Goal: Information Seeking & Learning: Learn about a topic

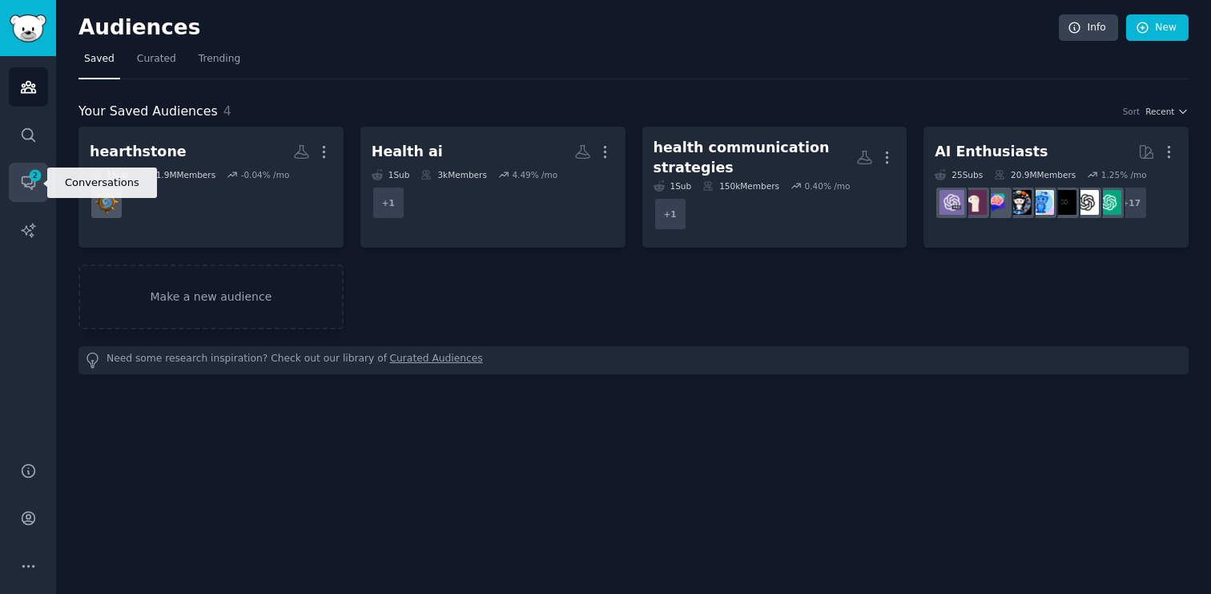
click at [27, 187] on icon "Sidebar" at bounding box center [28, 182] width 17 height 17
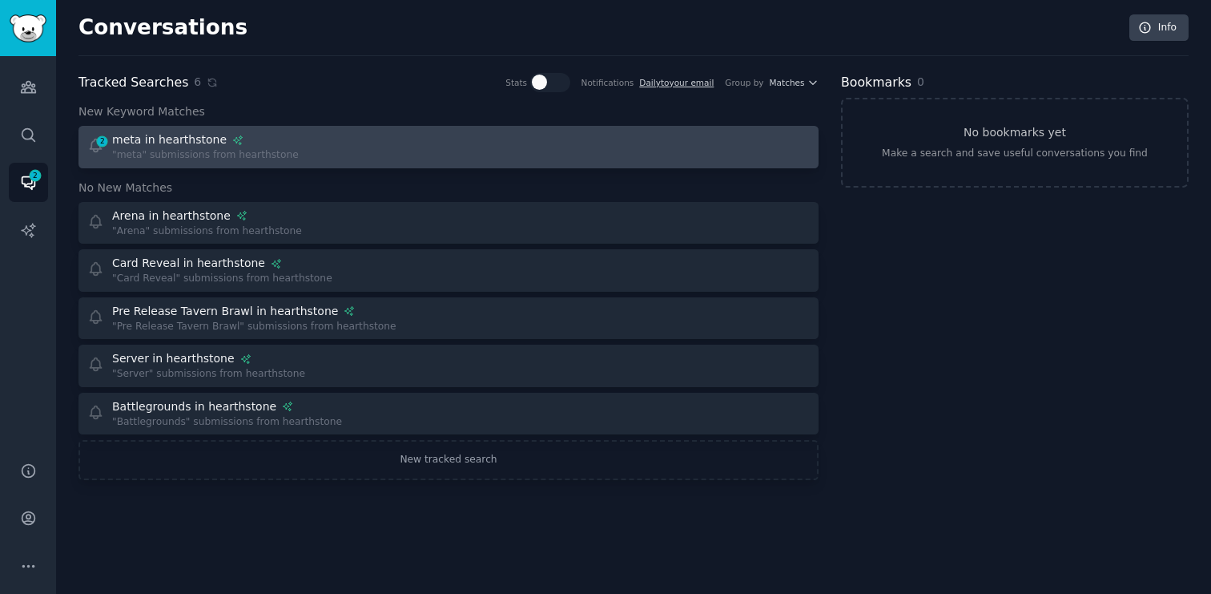
click at [473, 142] on div at bounding box center [635, 146] width 351 height 31
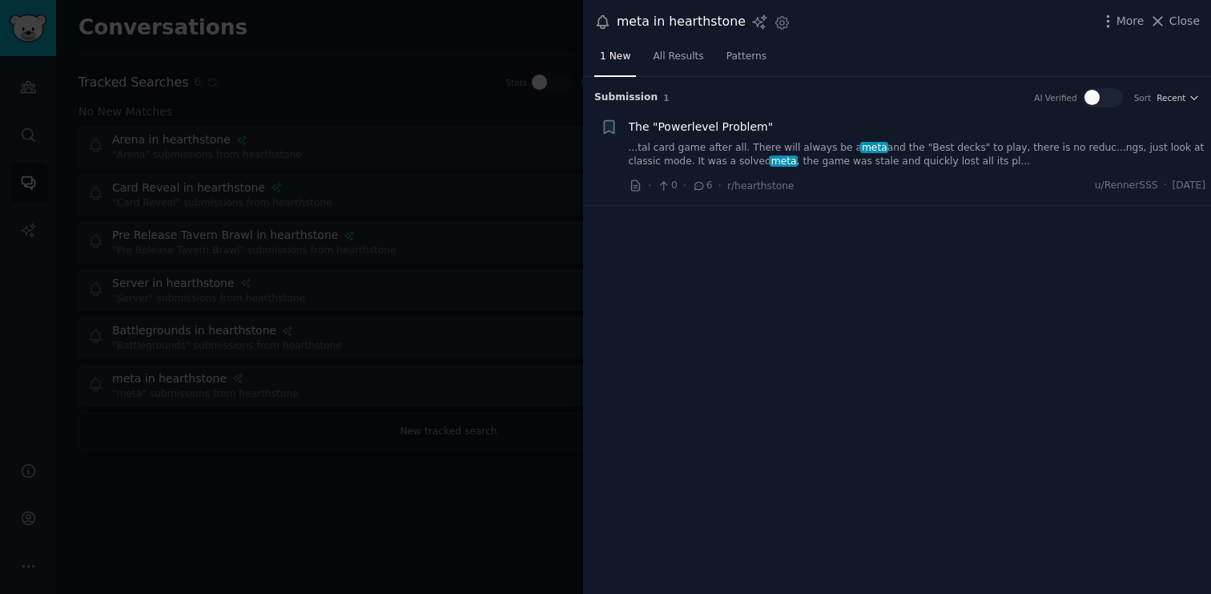
click at [1046, 159] on link "...tal card game after all. There will always be a meta and the "Best decks" to…" at bounding box center [918, 155] width 578 height 28
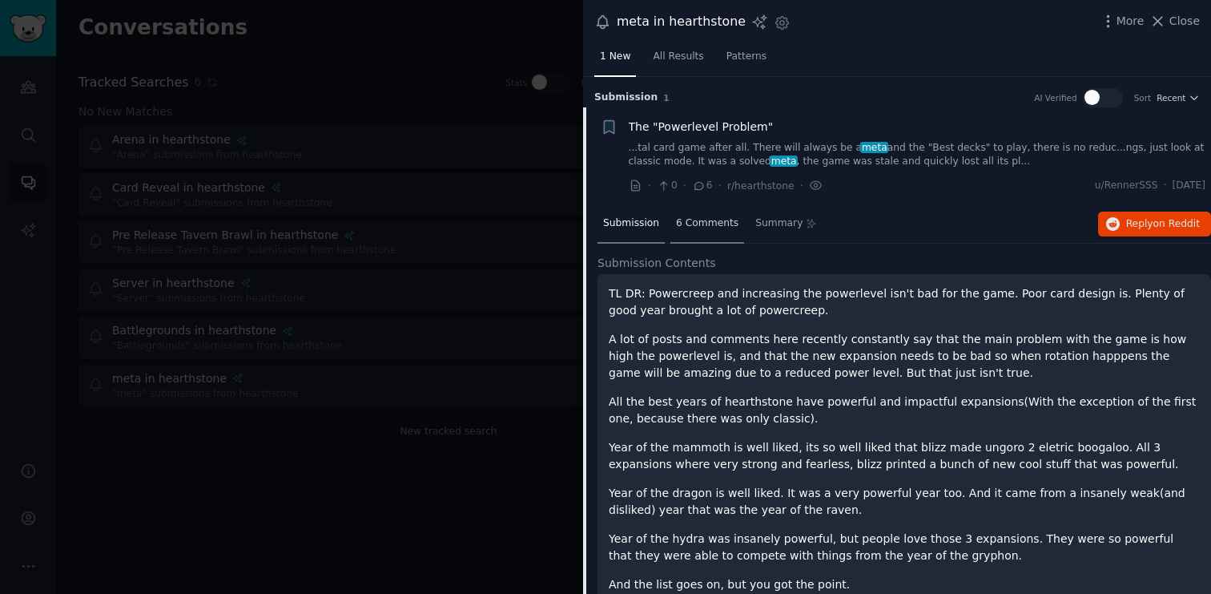
click at [715, 216] on span "6 Comments" at bounding box center [707, 223] width 62 height 14
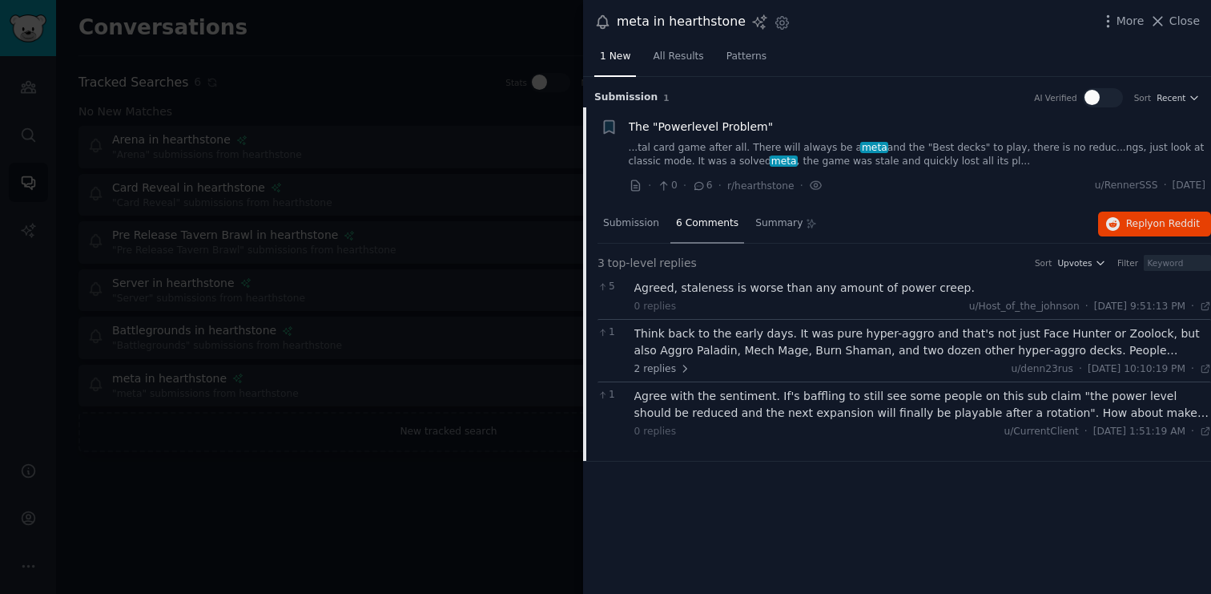
click at [800, 419] on div "Agree with the sentiment. If's baffling to still see some people on this sub cl…" at bounding box center [923, 405] width 578 height 34
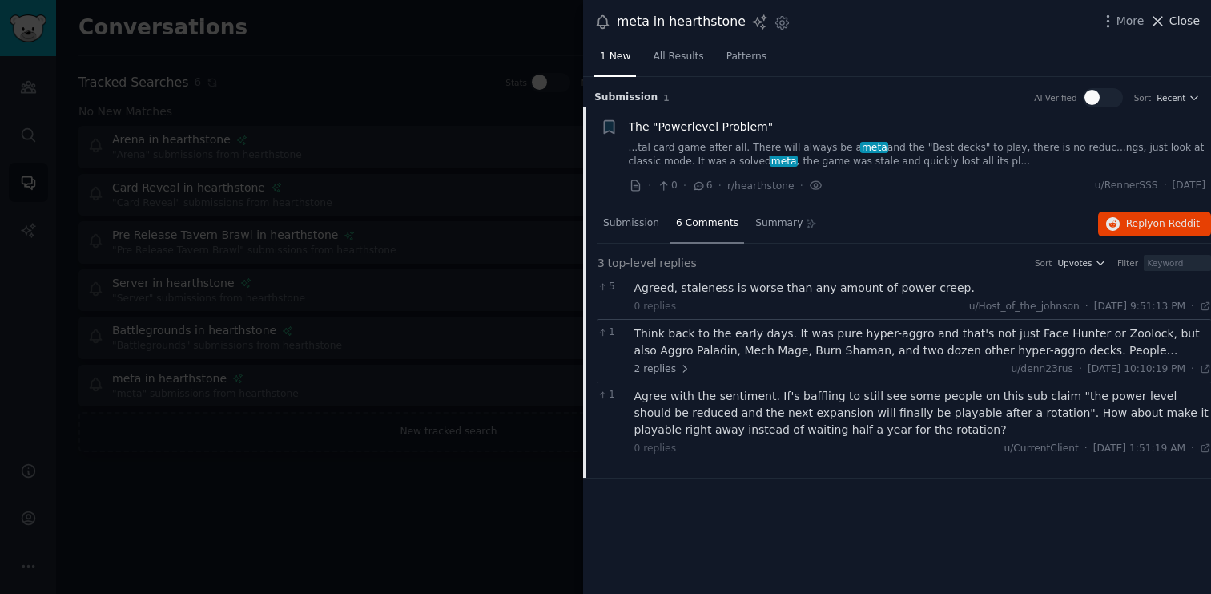
click at [1178, 25] on span "Close" at bounding box center [1185, 21] width 30 height 17
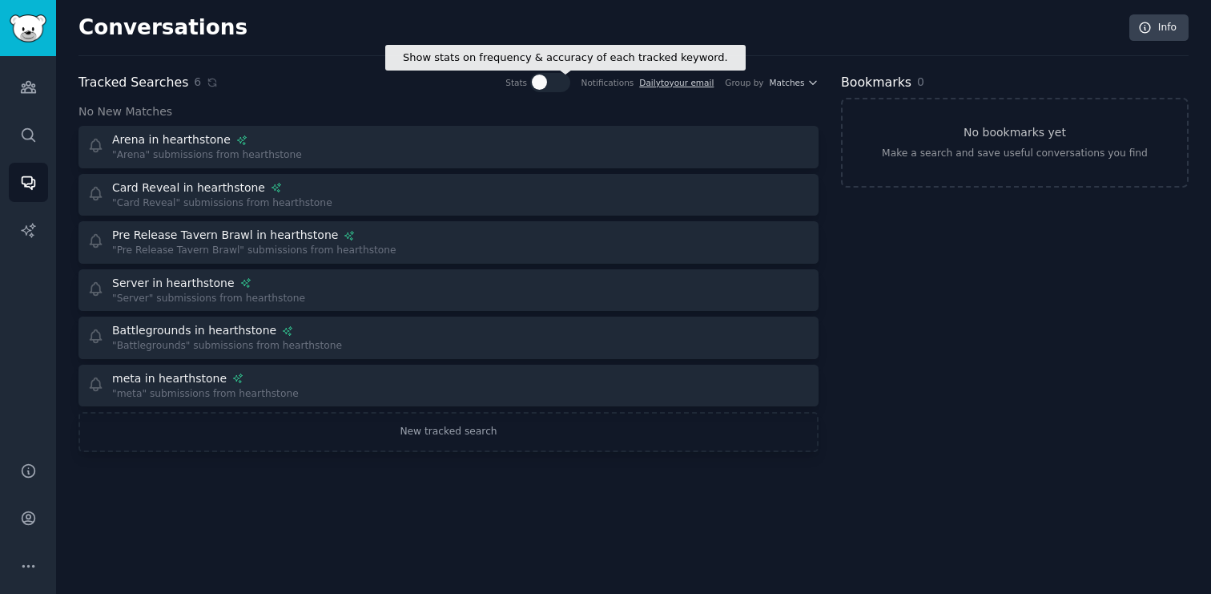
click at [543, 76] on div at bounding box center [539, 82] width 15 height 15
checkbox input "true"
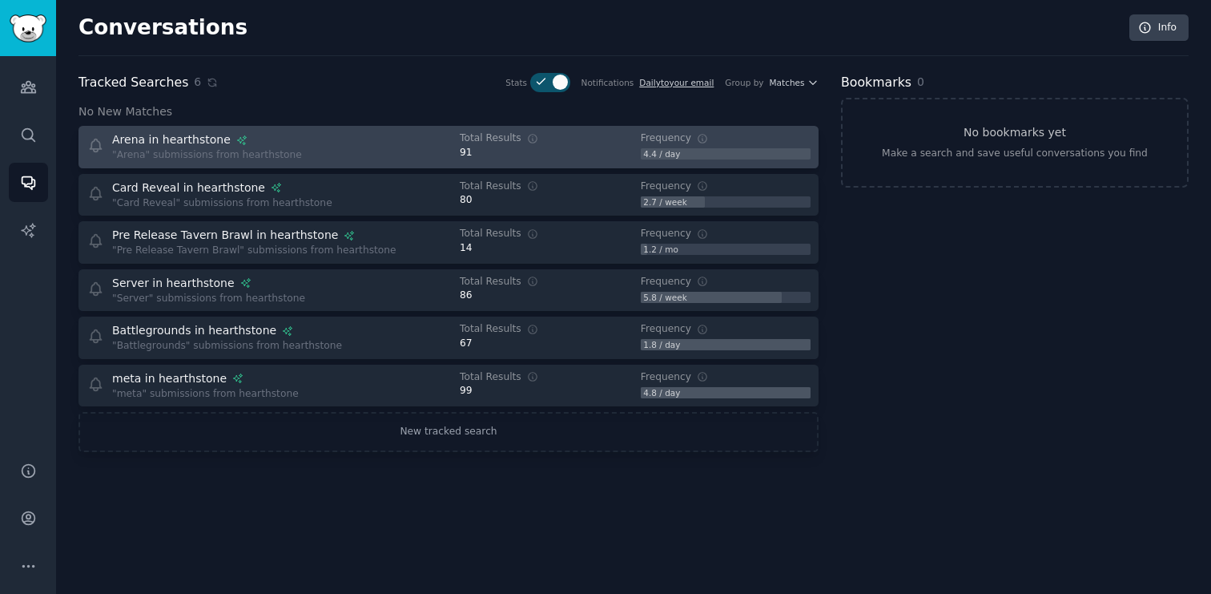
click at [377, 163] on link "Arena in hearthstone "Arena" submissions from hearthstone How frequently this k…" at bounding box center [449, 147] width 740 height 42
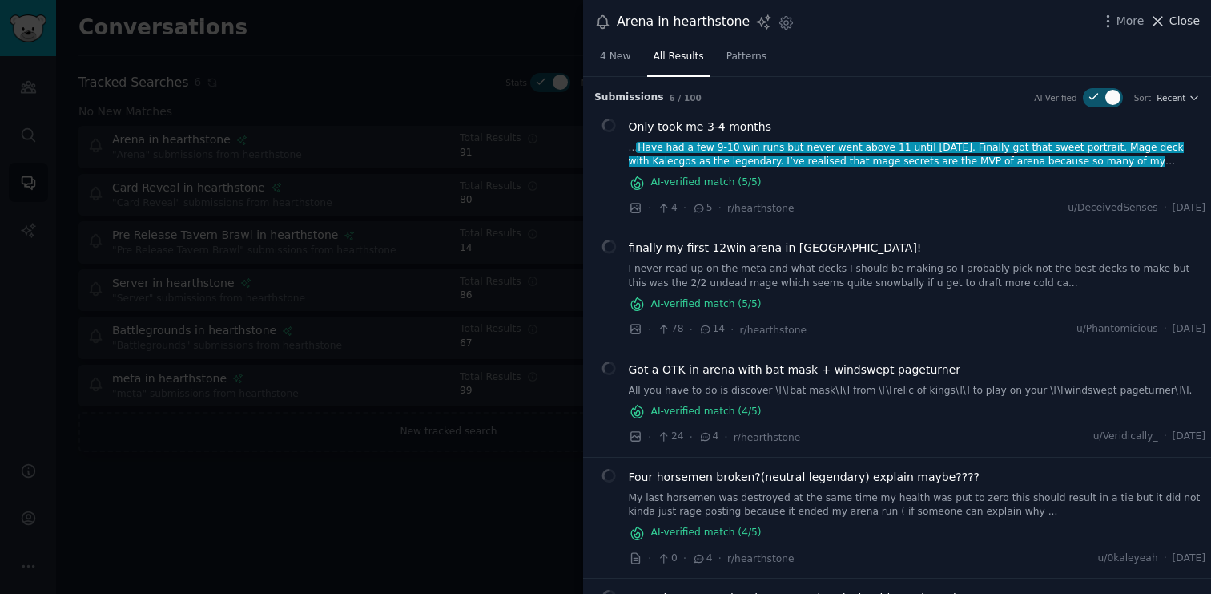
click at [1183, 22] on span "Close" at bounding box center [1185, 21] width 30 height 17
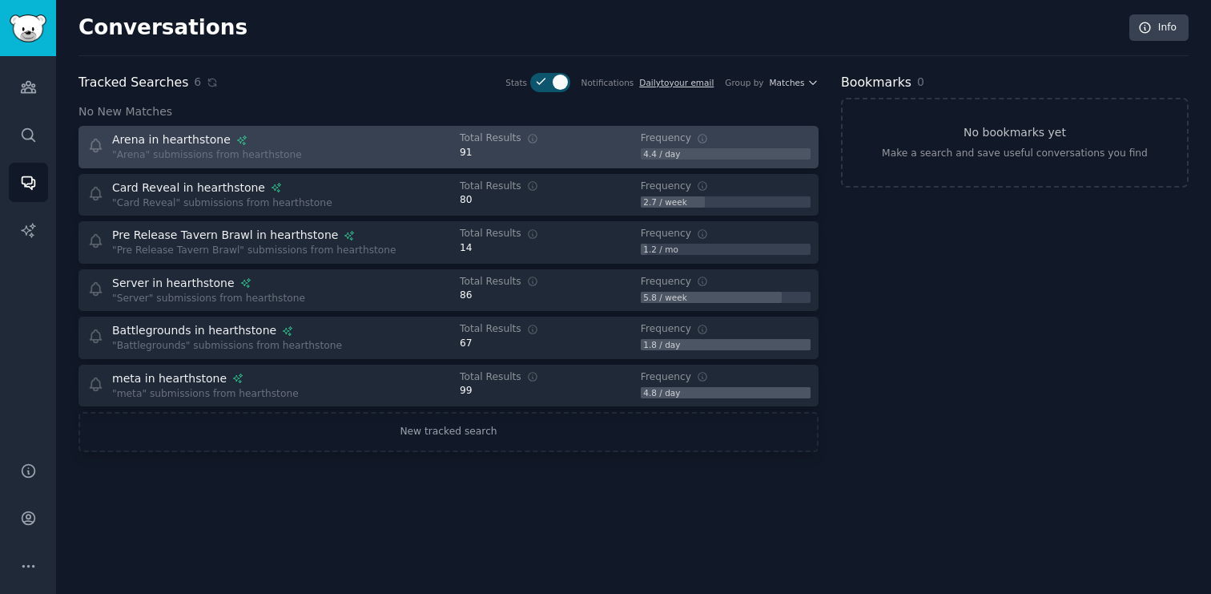
click at [555, 147] on div "91" at bounding box center [545, 153] width 170 height 14
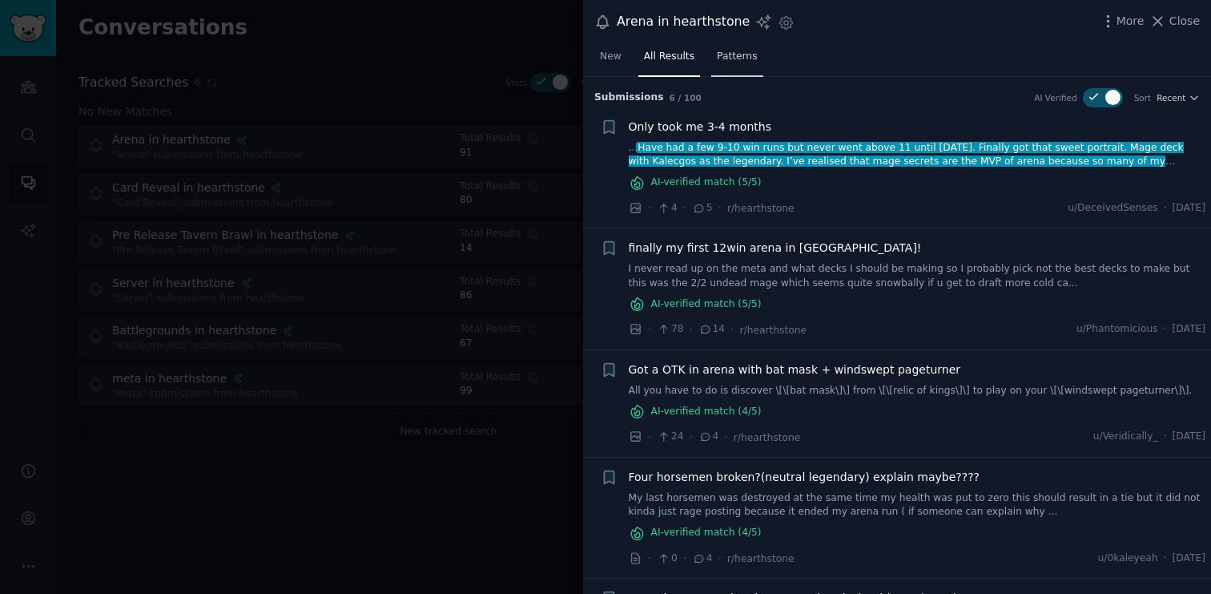
click at [742, 54] on span "Patterns" at bounding box center [737, 57] width 40 height 14
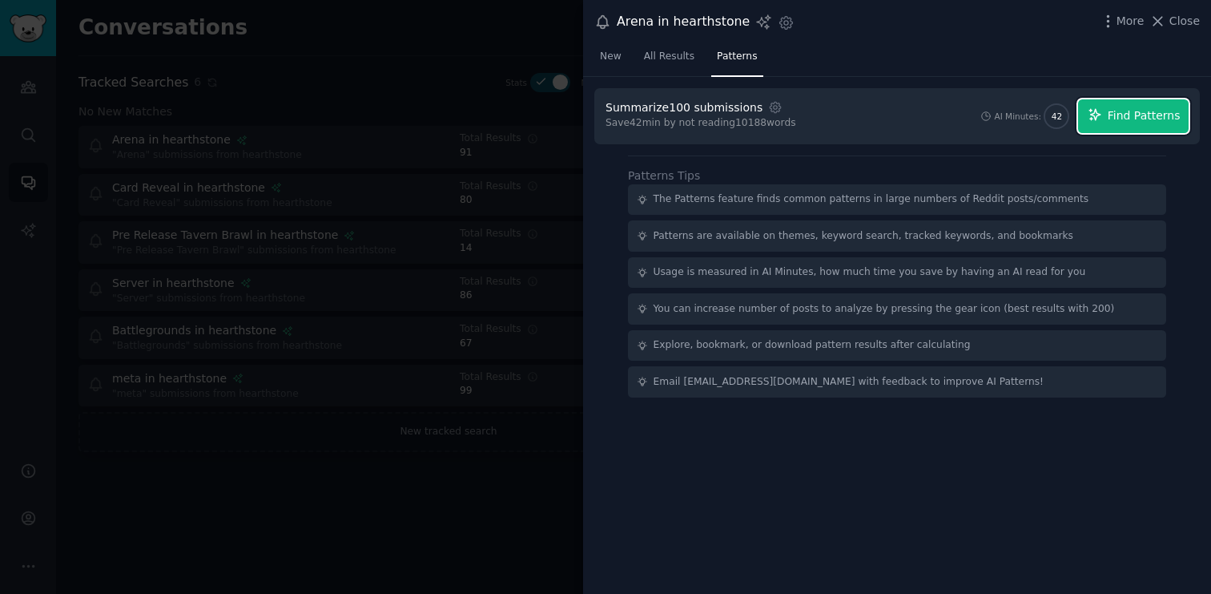
click at [1146, 125] on button "Find Patterns" at bounding box center [1133, 116] width 111 height 34
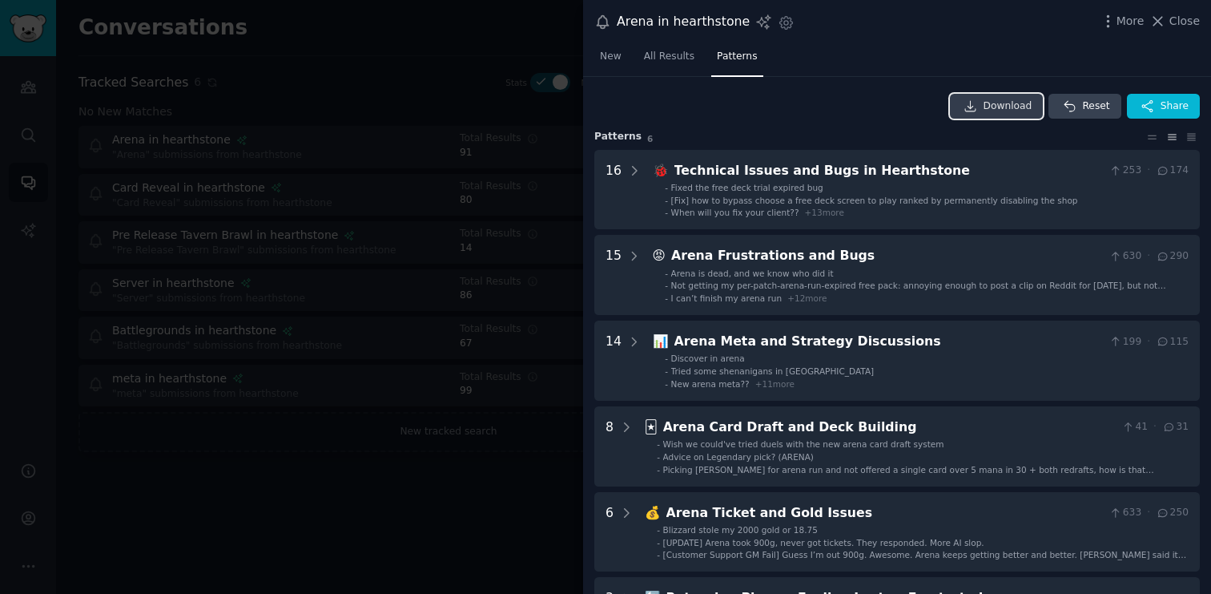
click at [996, 108] on span "Download" at bounding box center [1008, 106] width 49 height 14
click at [1185, 23] on span "Close" at bounding box center [1185, 21] width 30 height 17
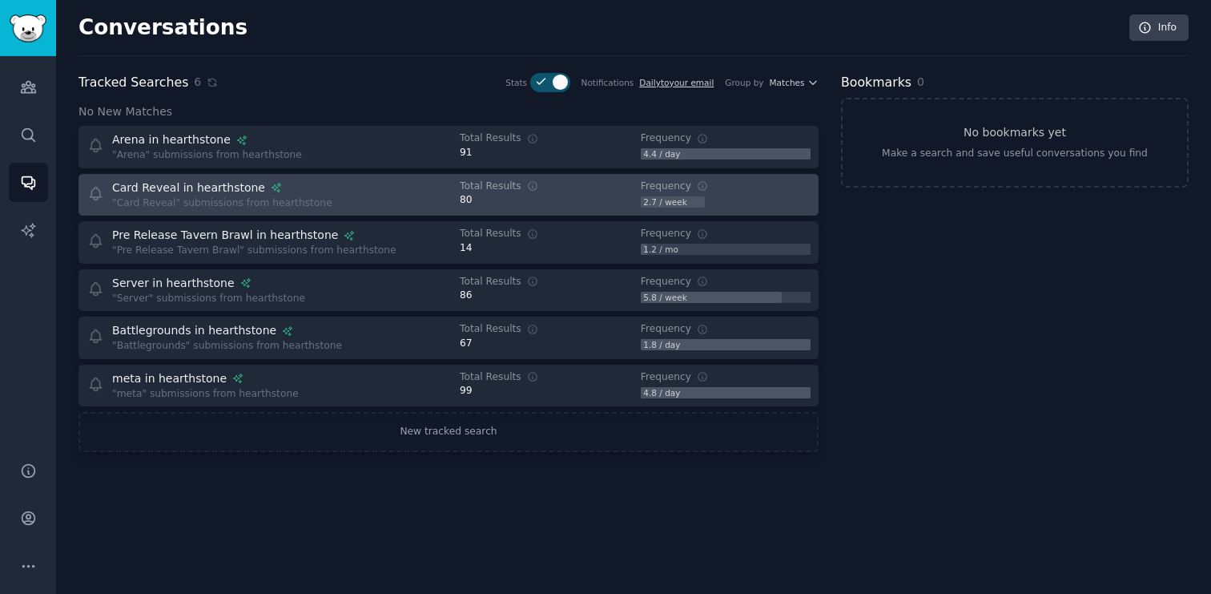
click at [315, 196] on div ""Card Reveal" submissions from hearthstone" at bounding box center [222, 203] width 220 height 14
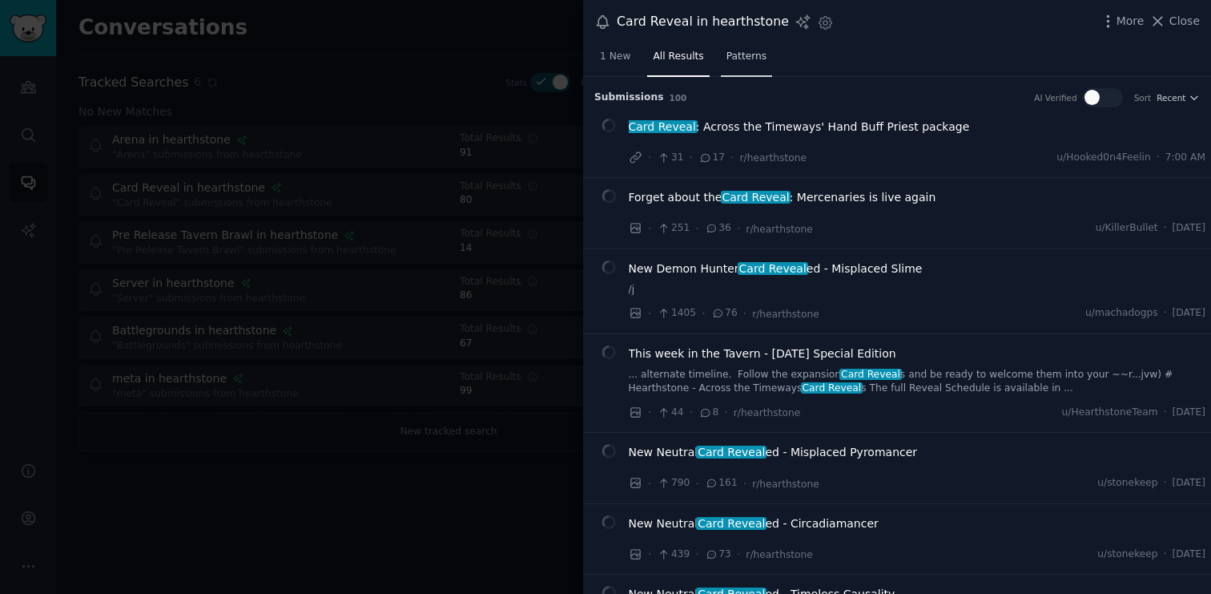
click at [739, 56] on span "Patterns" at bounding box center [747, 57] width 40 height 14
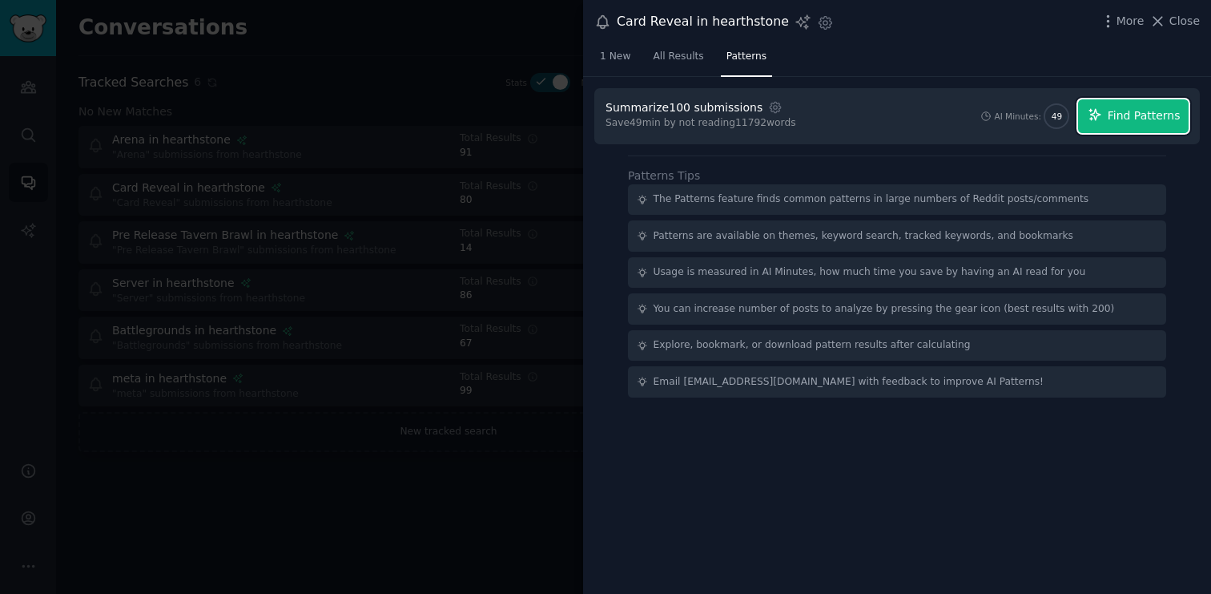
click at [1118, 118] on span "Find Patterns" at bounding box center [1144, 115] width 73 height 17
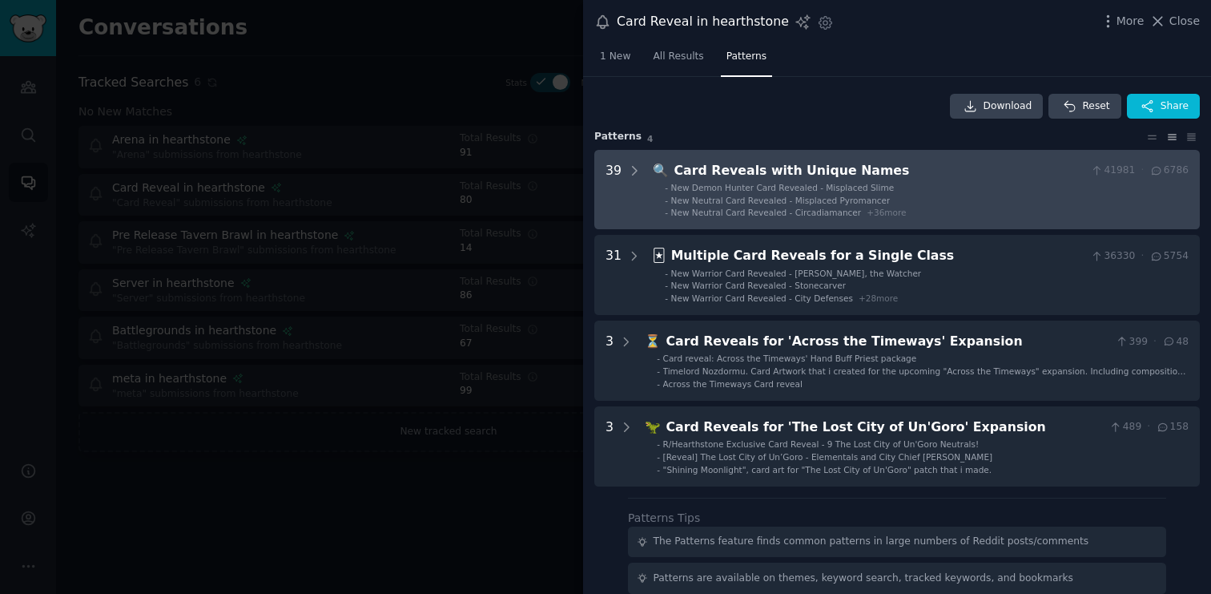
click at [1049, 195] on li "- New Neutral Card Revealed - Misplaced Pyromancer" at bounding box center [927, 200] width 524 height 11
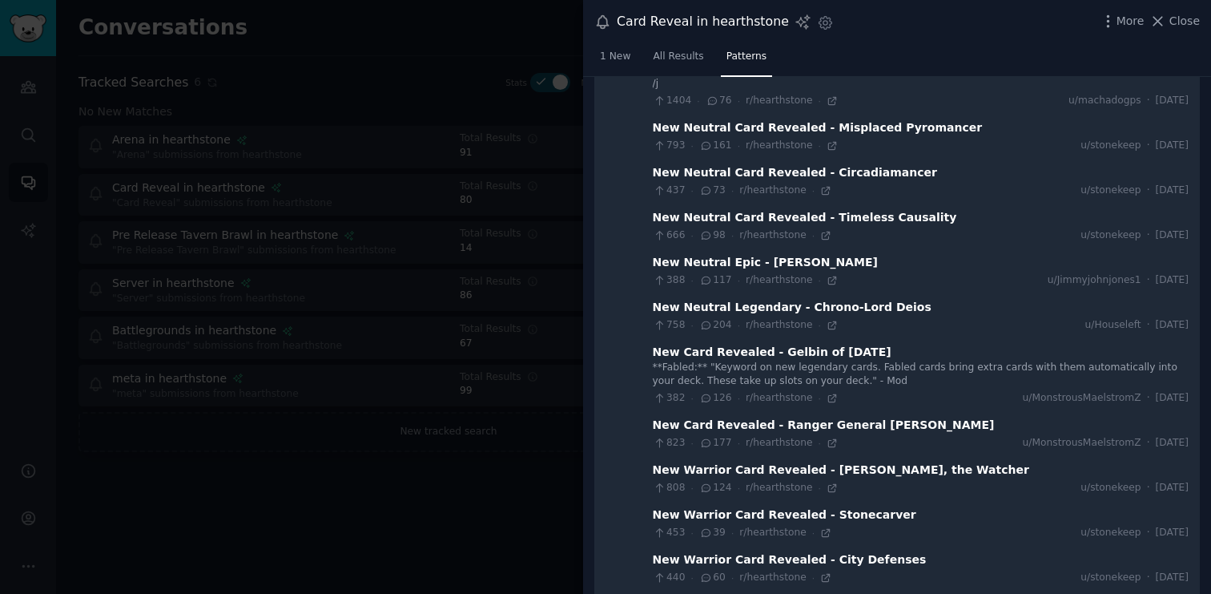
scroll to position [133, 0]
click at [882, 218] on div "New Neutral Card Revealed - Timeless Causality" at bounding box center [805, 216] width 304 height 17
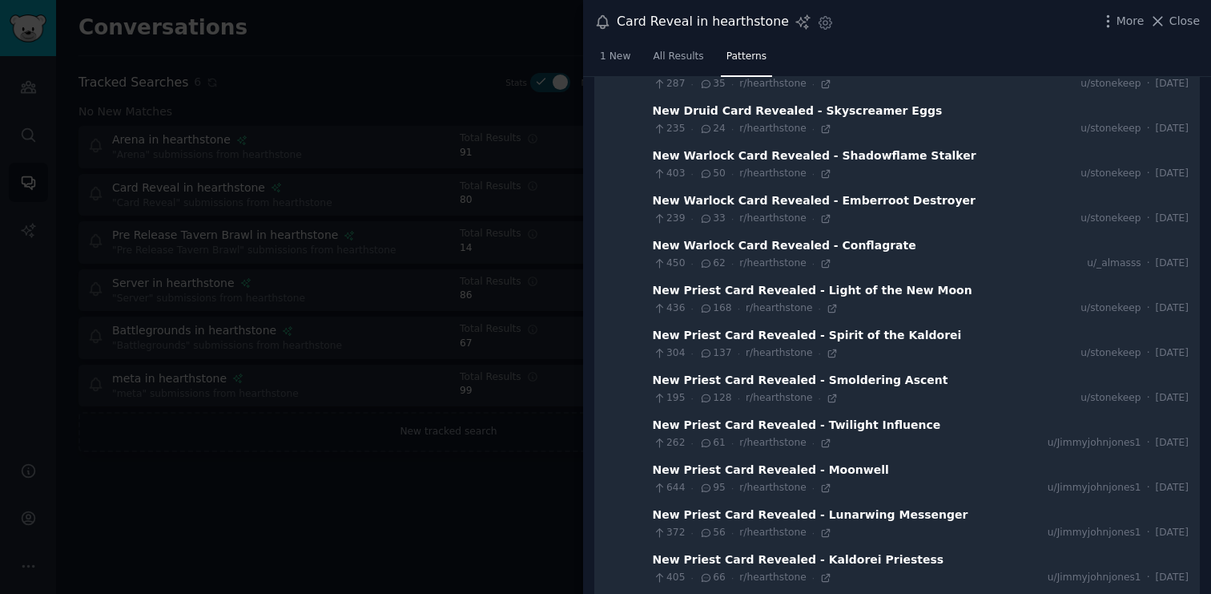
scroll to position [0, 0]
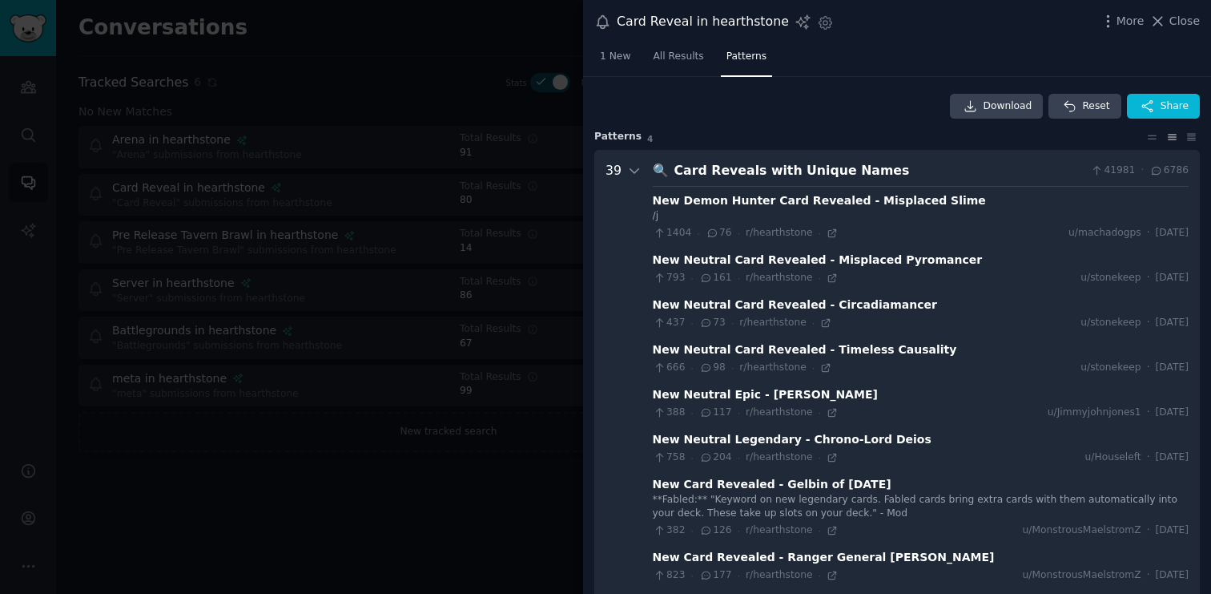
click at [923, 219] on div "/j" at bounding box center [921, 216] width 536 height 14
click at [746, 197] on div "New Demon Hunter Card Revealed - Misplaced Slime" at bounding box center [819, 200] width 333 height 17
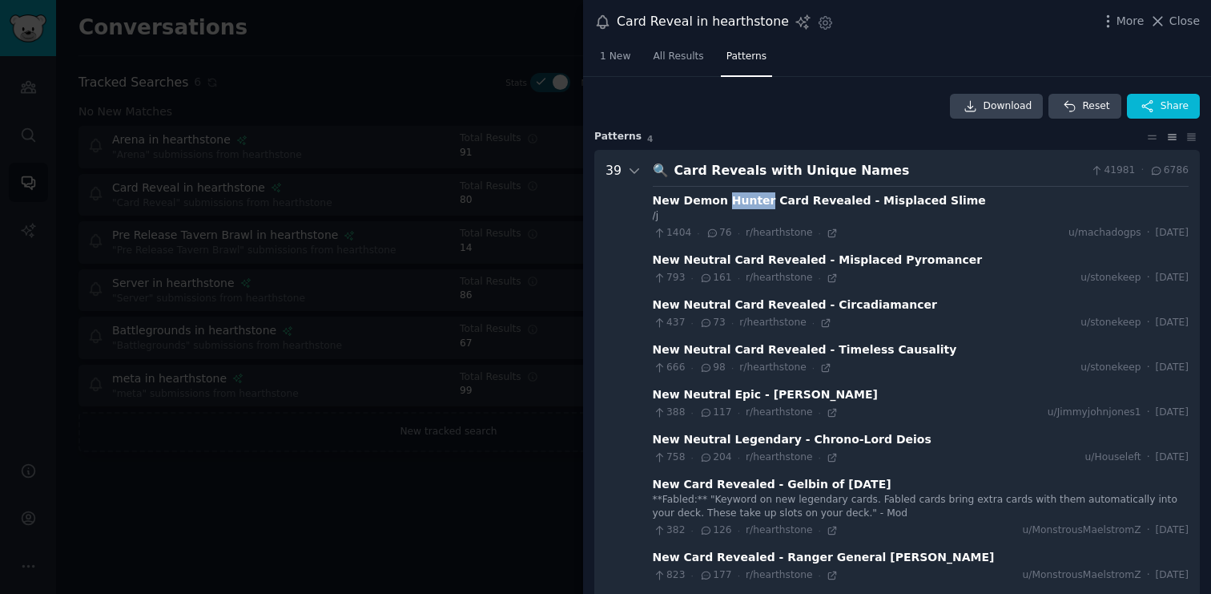
click at [746, 197] on div "New Demon Hunter Card Revealed - Misplaced Slime" at bounding box center [819, 200] width 333 height 17
click at [982, 232] on div "1404 · 76 · r/hearthstone · u/machadogps · [DATE]" at bounding box center [921, 233] width 536 height 14
click at [1081, 231] on span "u/machadogps" at bounding box center [1105, 233] width 73 height 14
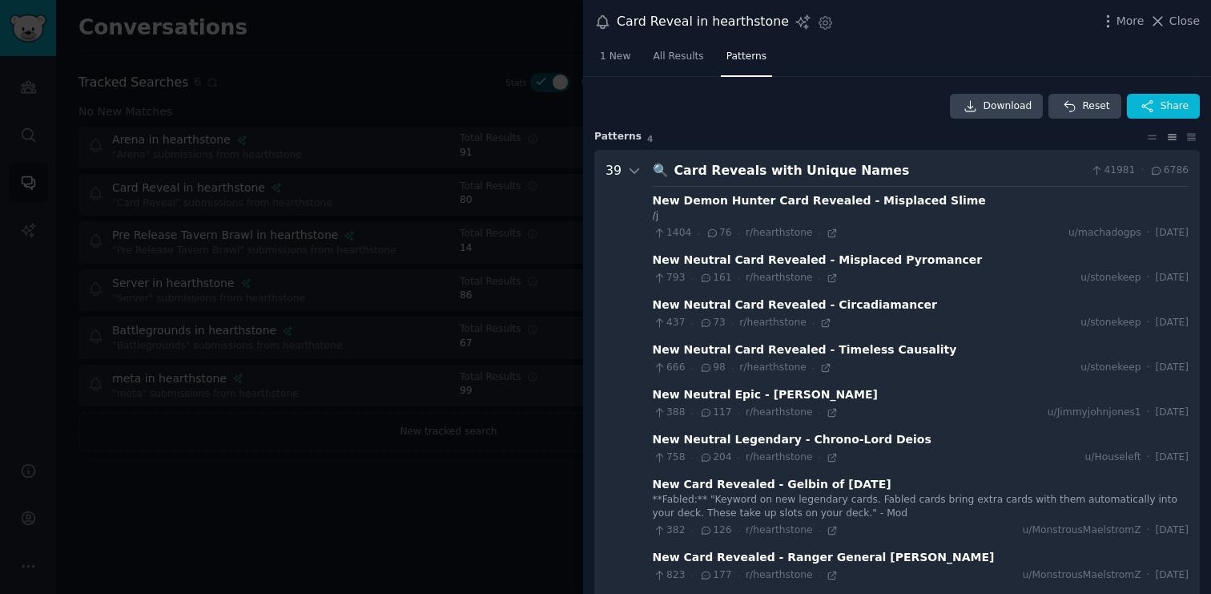
click at [1018, 199] on div "New Demon Hunter Card Revealed - Misplaced Slime" at bounding box center [921, 200] width 536 height 17
click at [633, 167] on icon at bounding box center [634, 170] width 14 height 14
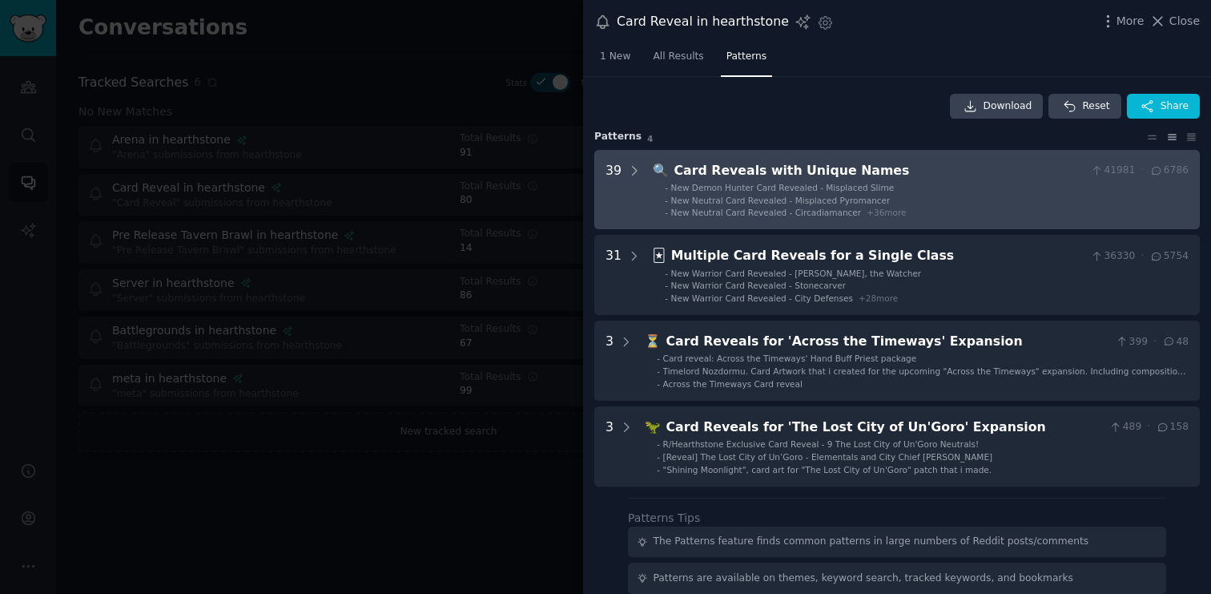
click at [938, 185] on li "- New Demon Hunter Card Revealed - Misplaced Slime" at bounding box center [927, 187] width 524 height 11
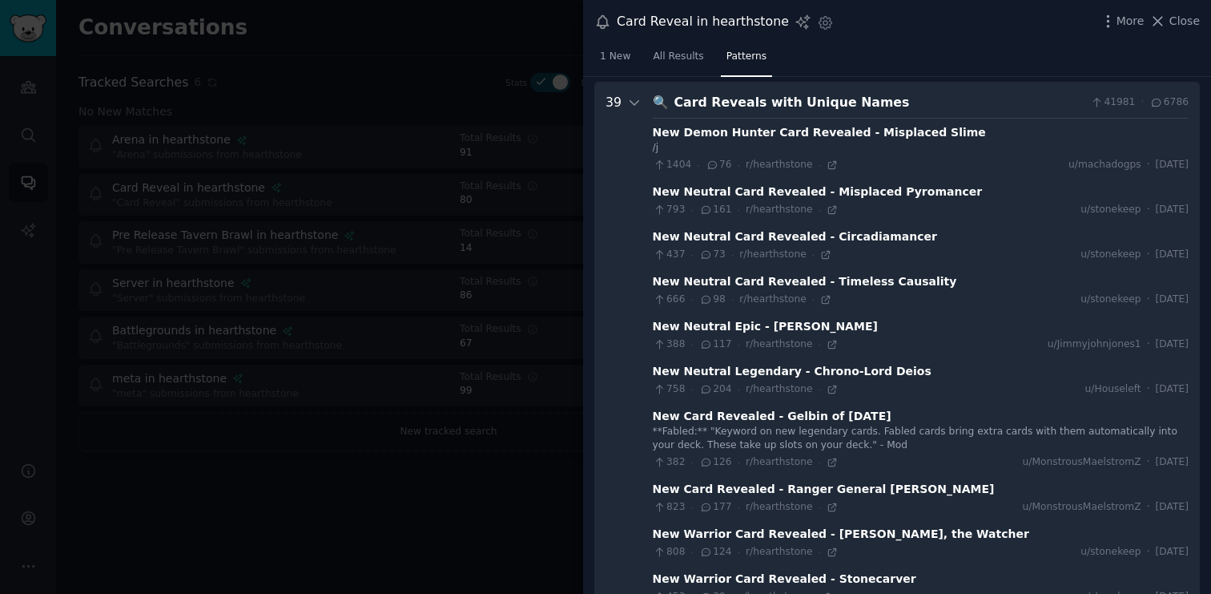
scroll to position [73, 0]
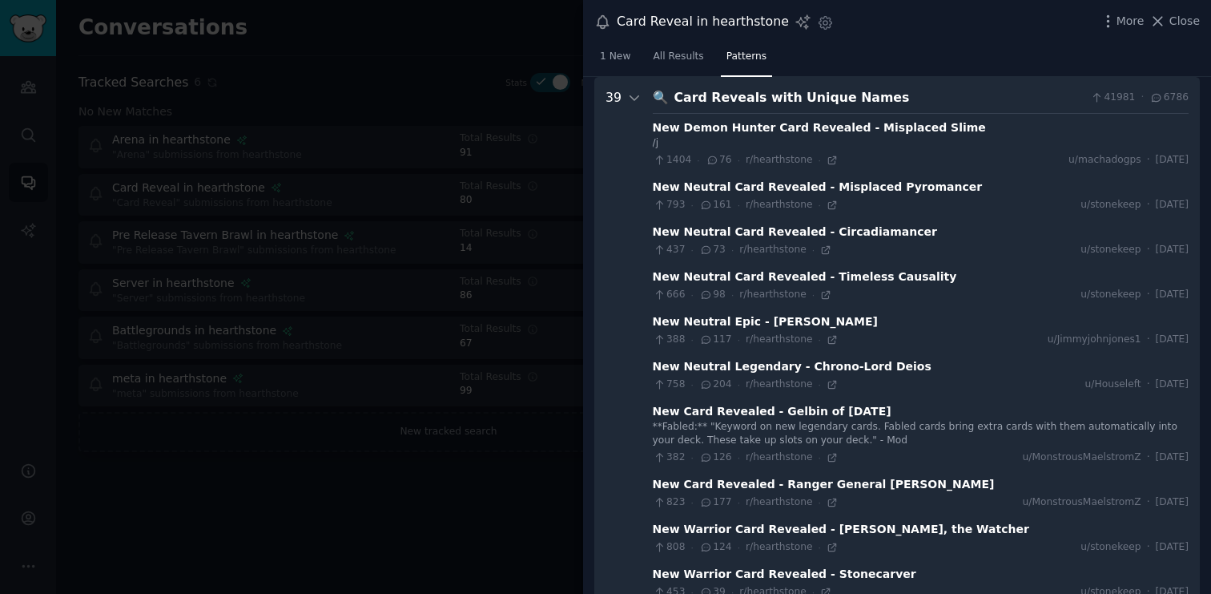
click at [907, 132] on div "New Demon Hunter Card Revealed - Misplaced Slime" at bounding box center [819, 127] width 333 height 17
copy div "New Demon Hunter Card Revealed - Misplaced Slime"
click at [655, 145] on div "/j" at bounding box center [921, 143] width 536 height 14
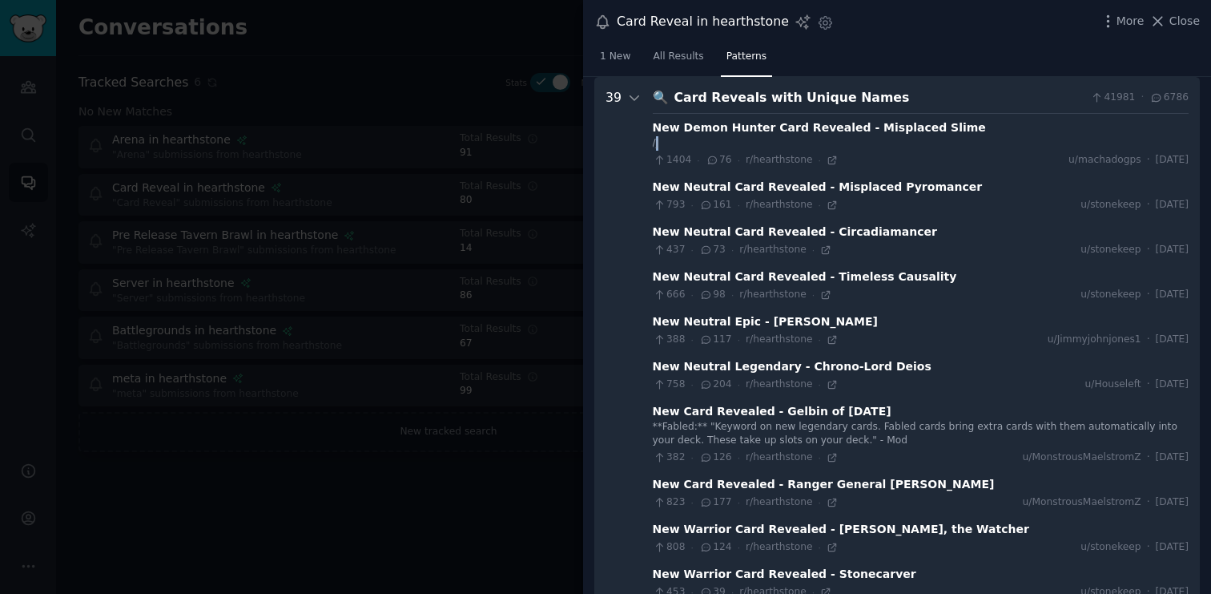
click at [655, 145] on div "/j" at bounding box center [921, 143] width 536 height 14
click at [679, 162] on span "1404" at bounding box center [672, 160] width 39 height 14
click at [762, 123] on div "New Demon Hunter Card Revealed - Misplaced Slime" at bounding box center [819, 127] width 333 height 17
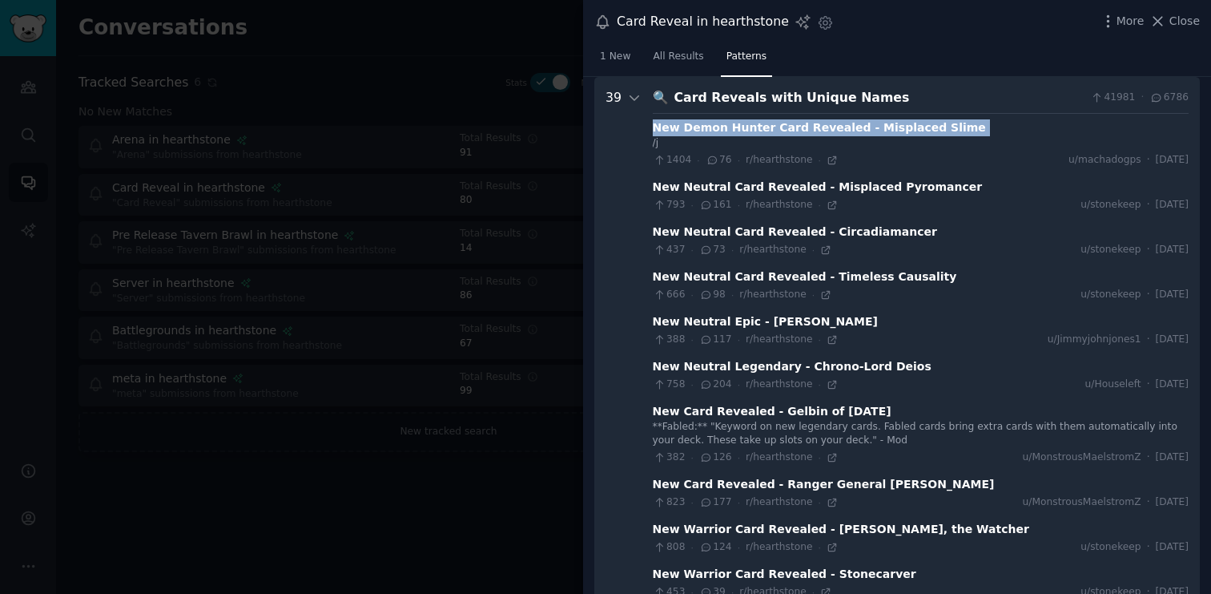
click at [762, 123] on div "New Demon Hunter Card Revealed - Misplaced Slime" at bounding box center [819, 127] width 333 height 17
copy div "New Demon Hunter Card Revealed - Misplaced Slime"
click at [861, 189] on div "New Neutral Card Revealed - Misplaced Pyromancer" at bounding box center [818, 187] width 330 height 17
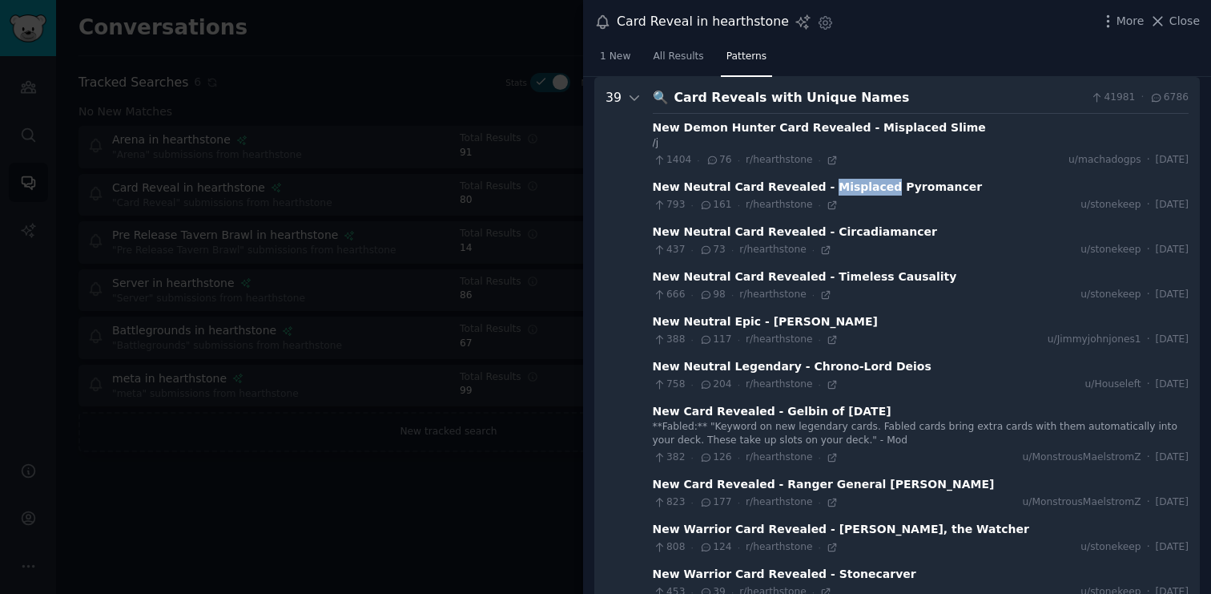
click at [861, 189] on div "New Neutral Card Revealed - Misplaced Pyromancer" at bounding box center [818, 187] width 330 height 17
copy div "New Neutral Card Revealed - Misplaced Pyromancer"
click at [634, 98] on icon at bounding box center [634, 98] width 8 height 4
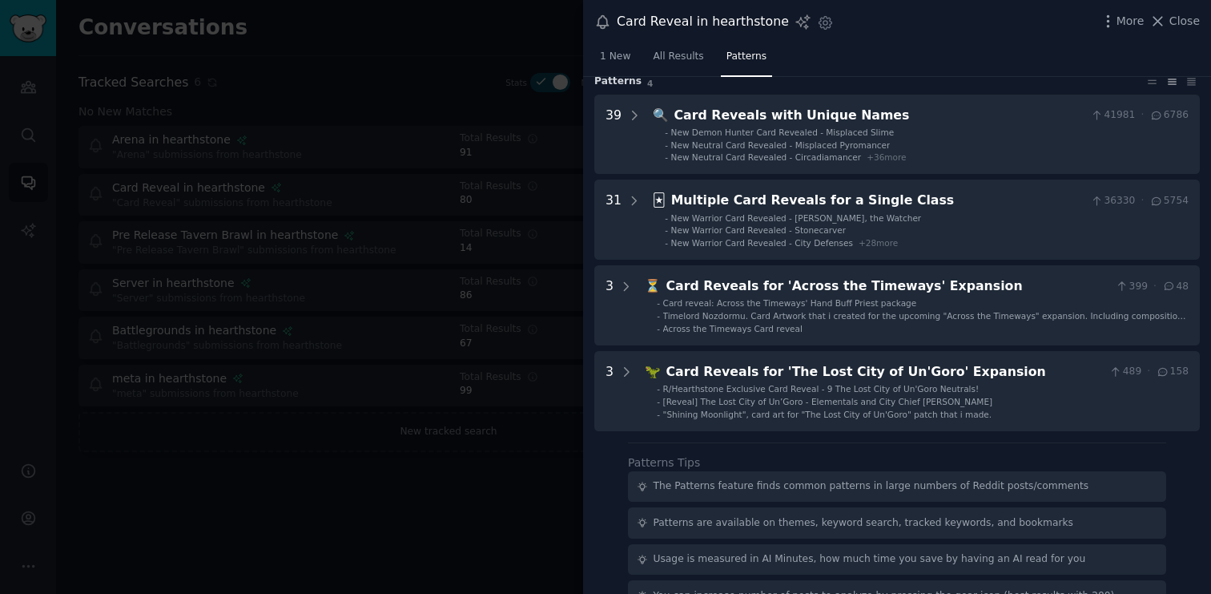
scroll to position [0, 0]
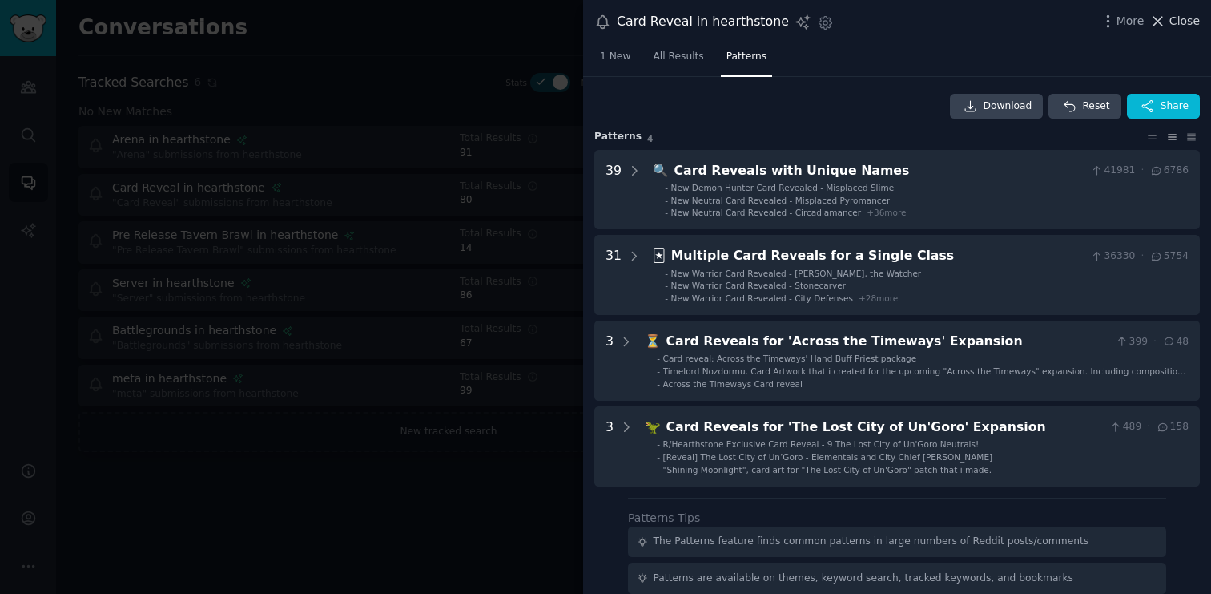
click at [1187, 14] on span "Close" at bounding box center [1185, 21] width 30 height 17
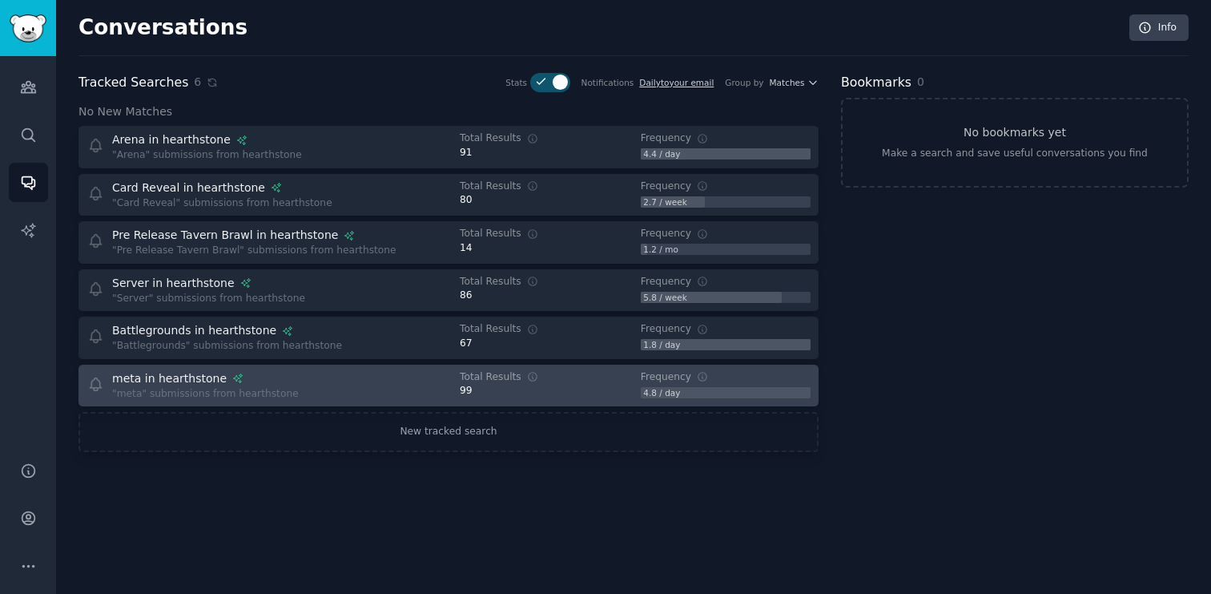
click at [307, 389] on div "meta in hearthstone "meta" submissions from hearthstone" at bounding box center [262, 385] width 351 height 31
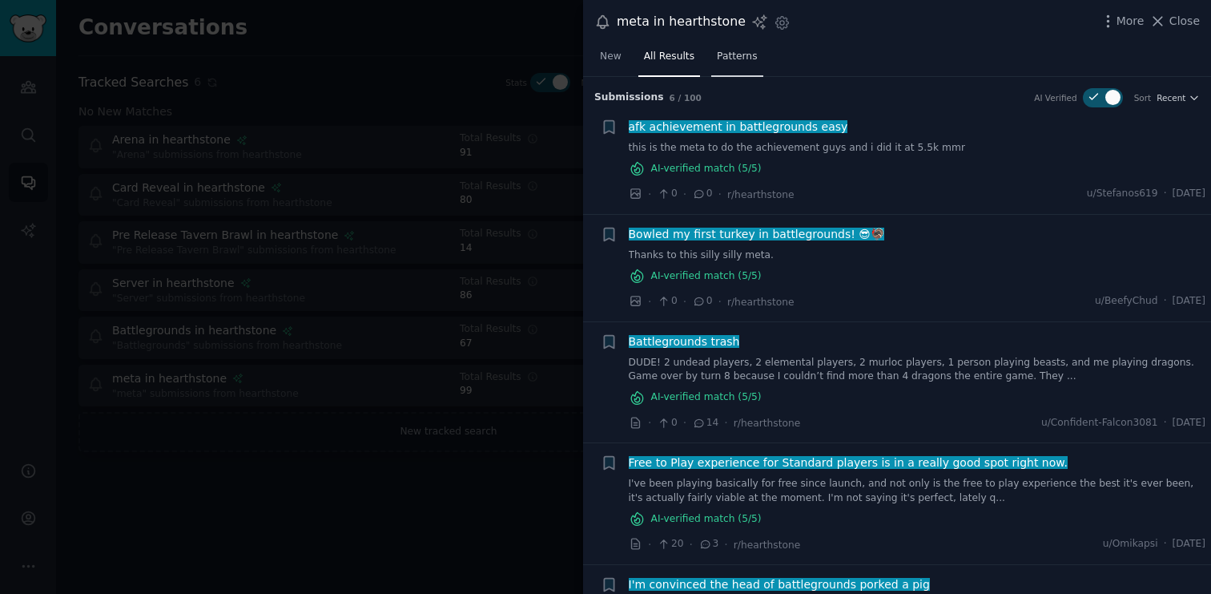
click at [732, 57] on span "Patterns" at bounding box center [737, 57] width 40 height 14
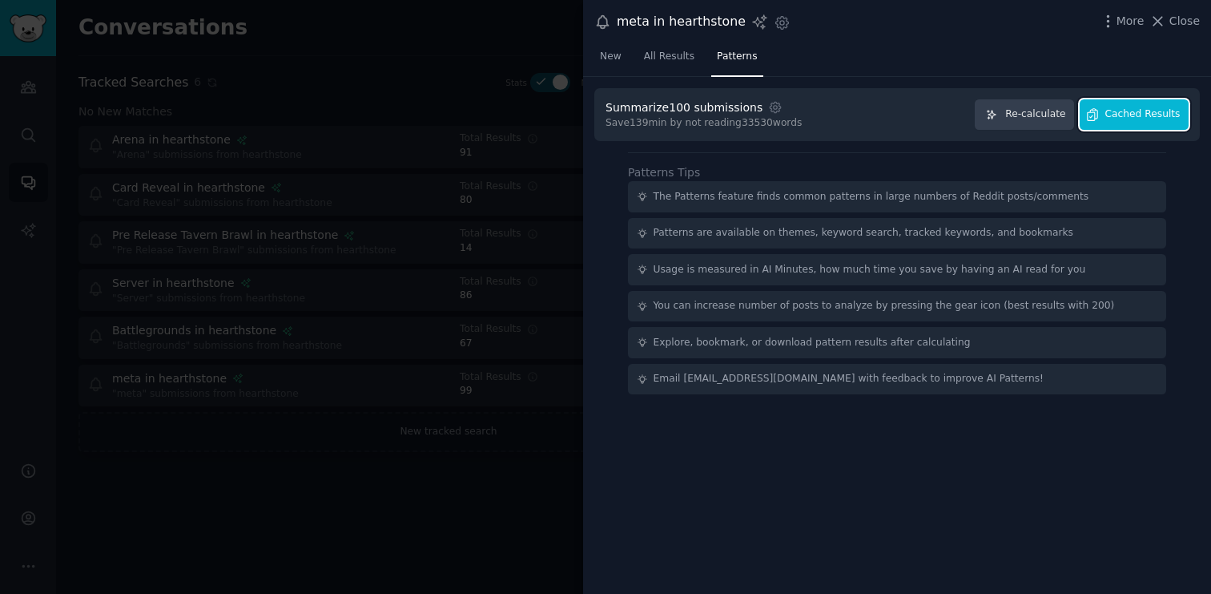
click at [1141, 115] on span "Cached Results" at bounding box center [1143, 114] width 75 height 14
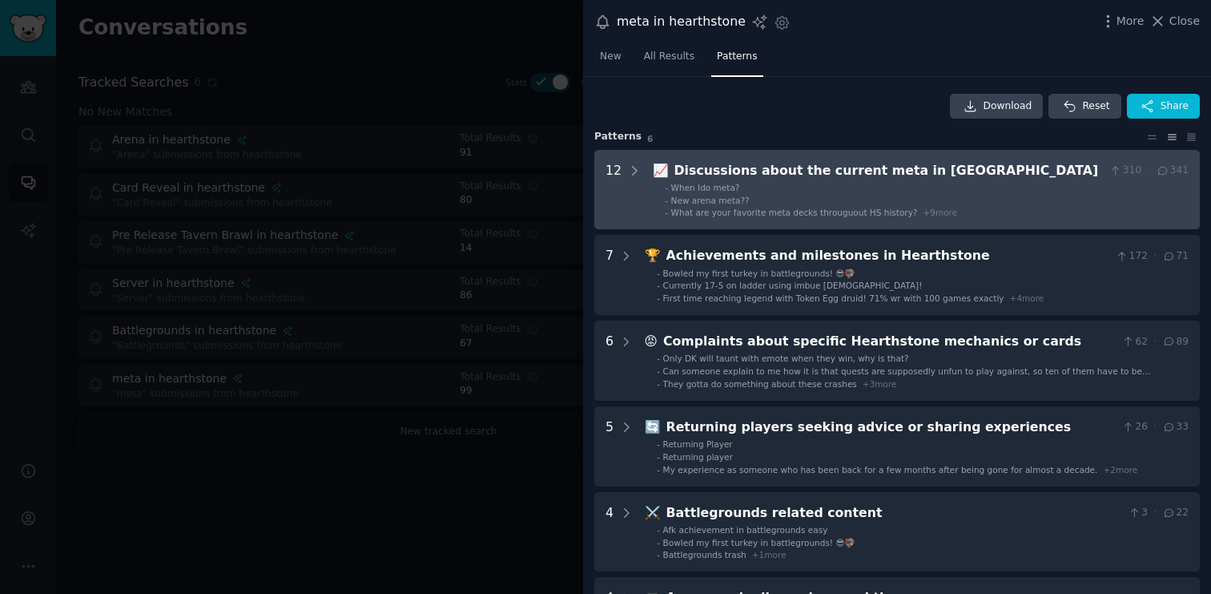
click at [1000, 189] on li "- When Ido meta?" at bounding box center [927, 187] width 524 height 11
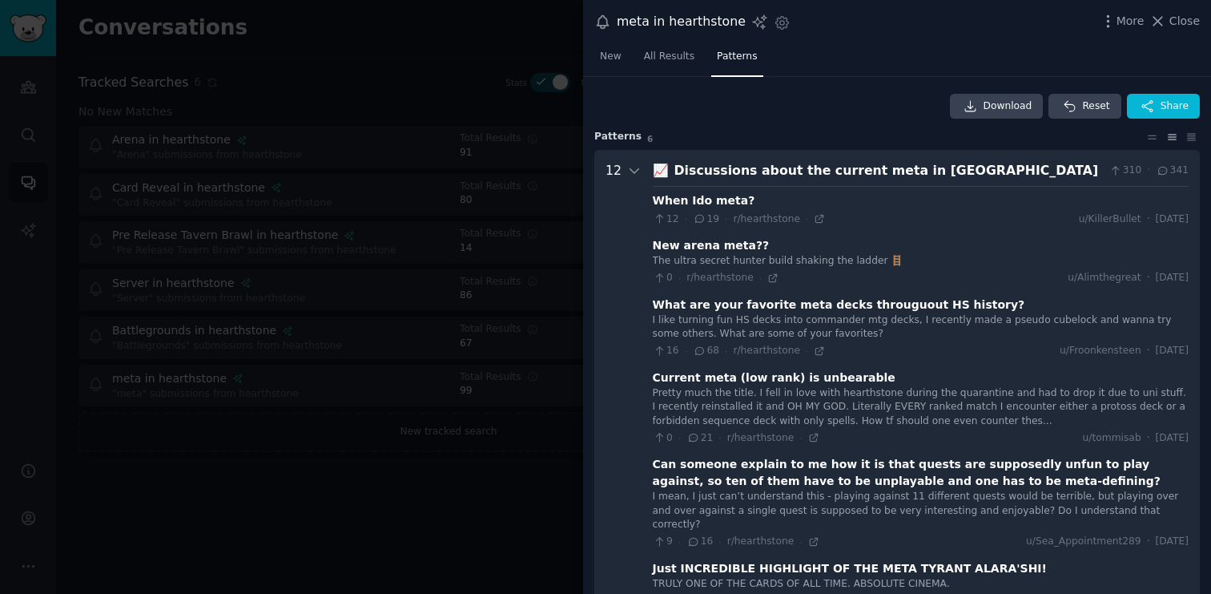
click at [1012, 168] on div "Discussions about the current meta in [GEOGRAPHIC_DATA]" at bounding box center [889, 171] width 429 height 20
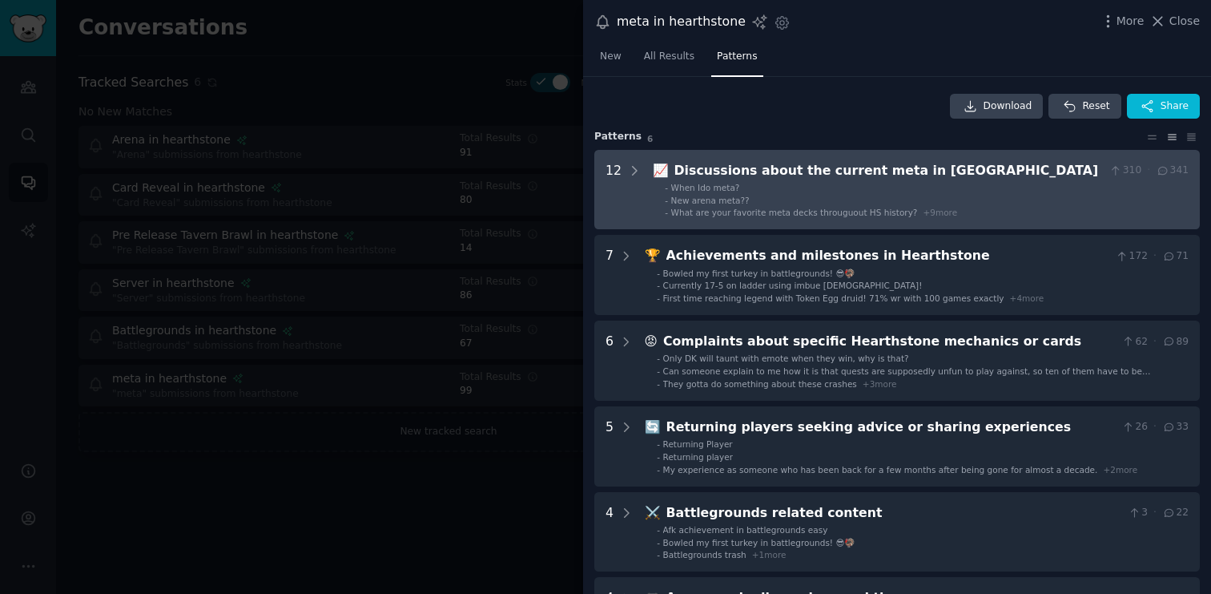
click at [1009, 171] on div "Discussions about the current meta in [GEOGRAPHIC_DATA]" at bounding box center [889, 171] width 429 height 20
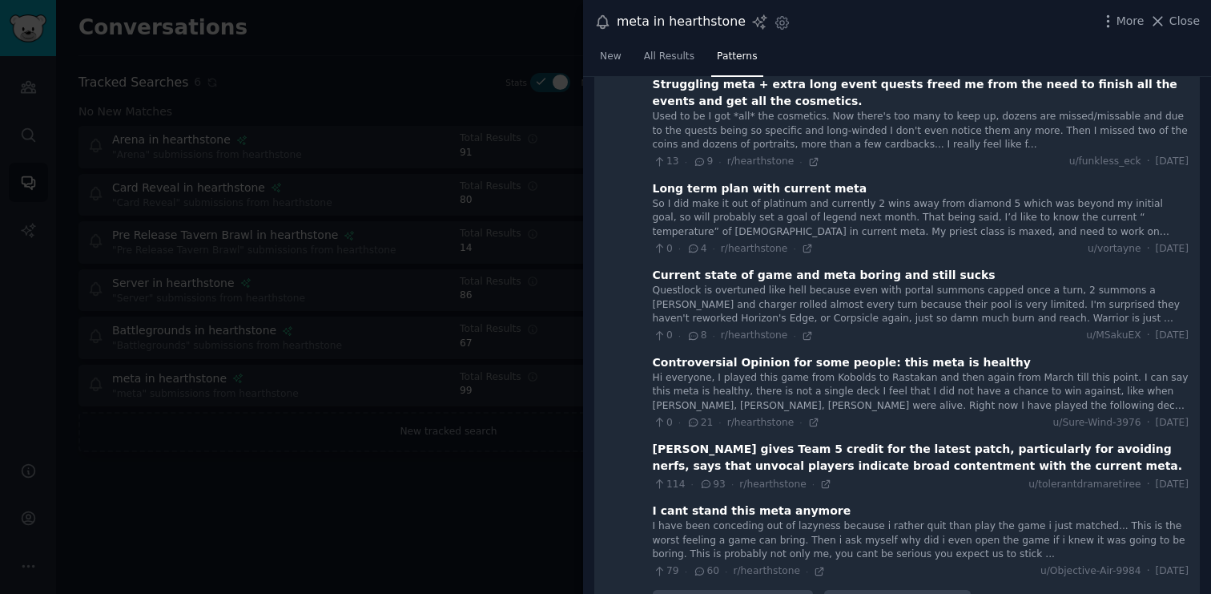
scroll to position [551, 0]
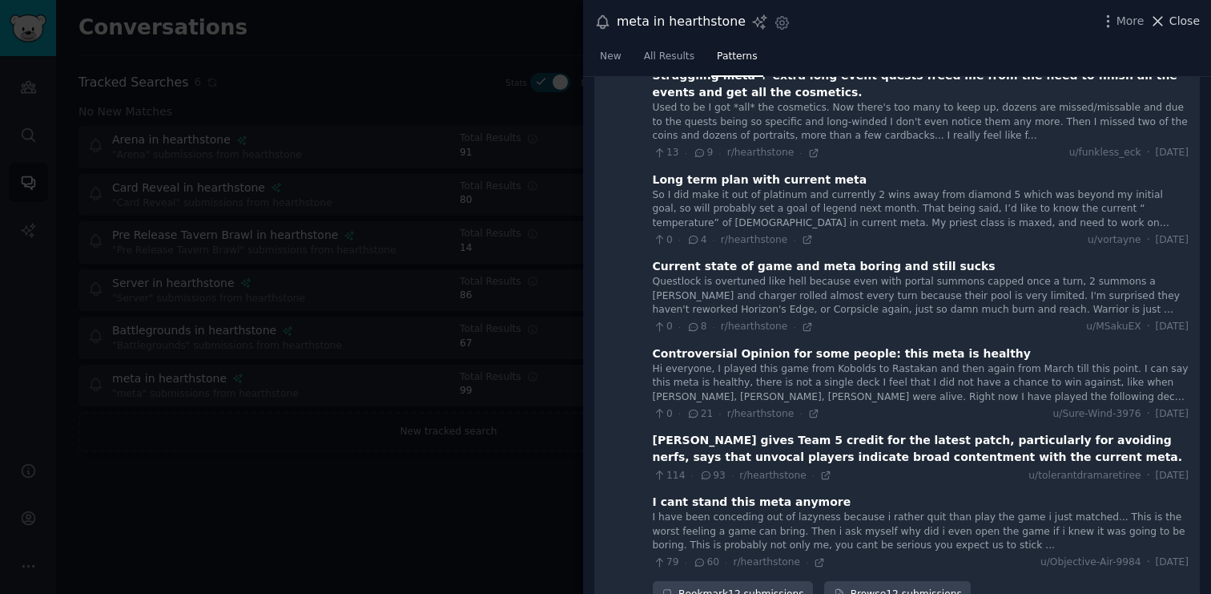
click at [1185, 22] on span "Close" at bounding box center [1185, 21] width 30 height 17
